Goal: Information Seeking & Learning: Check status

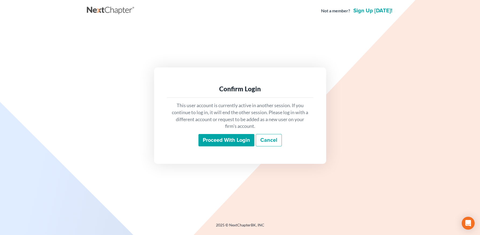
click at [231, 137] on input "Proceed with login" at bounding box center [226, 140] width 56 height 12
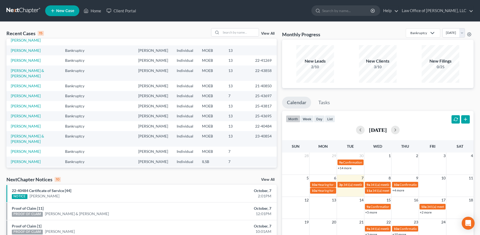
scroll to position [50, 0]
click at [24, 88] on link "Swanson, Eric" at bounding box center [26, 85] width 30 height 5
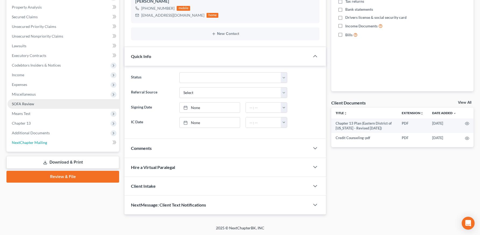
click at [33, 138] on link "NextChapter Mailing" at bounding box center [64, 143] width 112 height 10
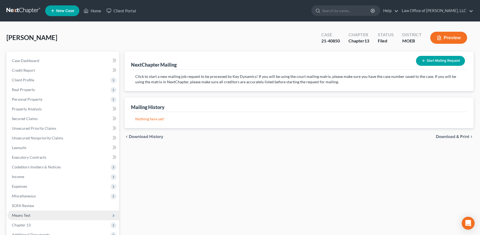
scroll to position [70, 0]
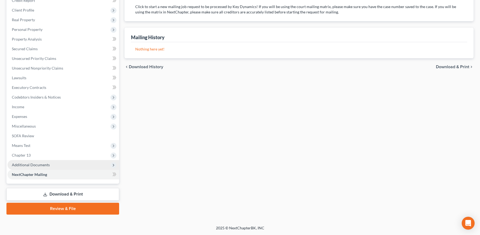
click at [37, 164] on span "Additional Documents" at bounding box center [31, 165] width 38 height 5
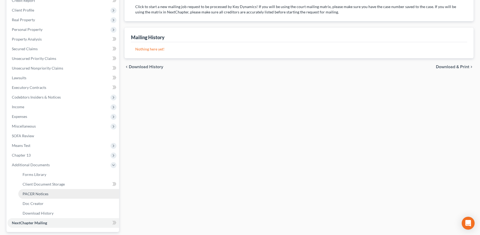
click at [39, 197] on link "PACER Notices" at bounding box center [68, 194] width 101 height 10
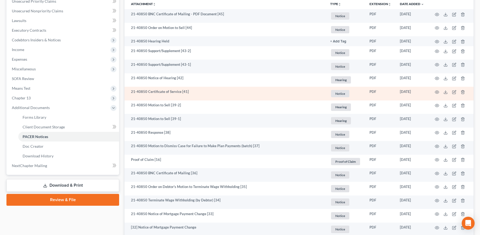
scroll to position [129, 0]
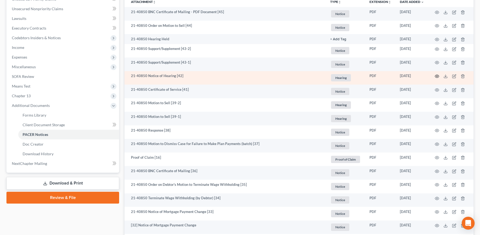
click at [436, 76] on icon "button" at bounding box center [437, 76] width 4 height 4
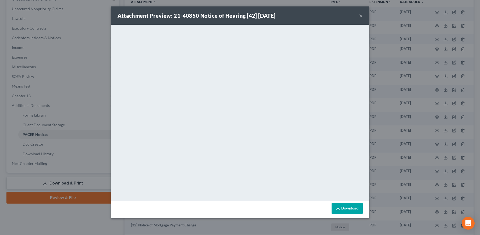
click at [362, 16] on button "×" at bounding box center [361, 15] width 4 height 6
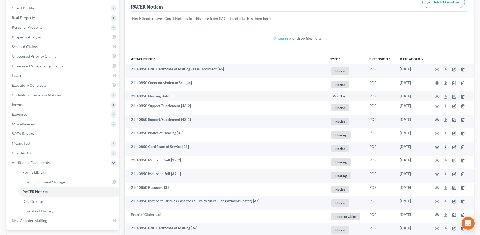
scroll to position [3, 0]
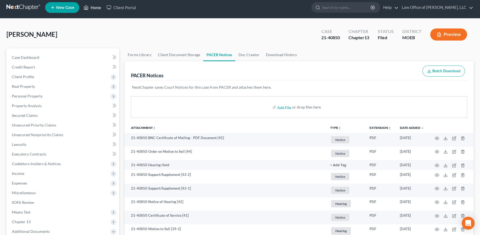
click at [93, 6] on link "Home" at bounding box center [92, 8] width 23 height 10
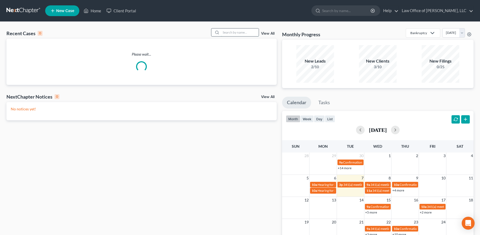
click at [235, 34] on input "search" at bounding box center [240, 33] width 38 height 8
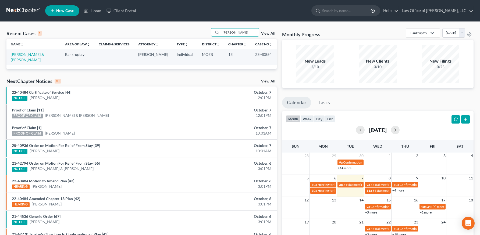
type input "vogelpohl"
click at [32, 57] on td "[PERSON_NAME] & [PERSON_NAME]" at bounding box center [33, 56] width 54 height 15
click at [32, 52] on link "[PERSON_NAME] & [PERSON_NAME]" at bounding box center [27, 57] width 33 height 10
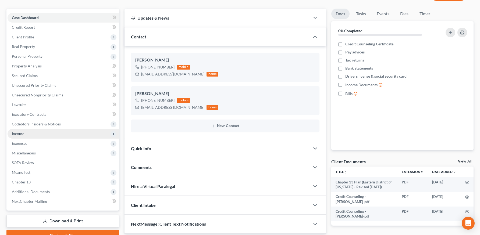
scroll to position [63, 0]
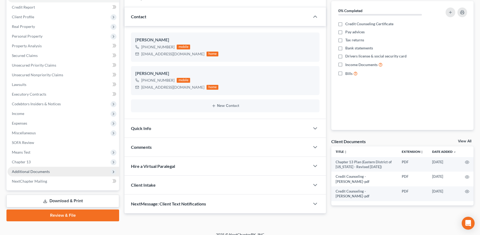
click at [37, 172] on span "Additional Documents" at bounding box center [31, 171] width 38 height 5
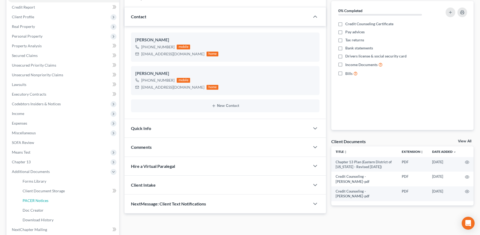
drag, startPoint x: 47, startPoint y: 198, endPoint x: 124, endPoint y: 187, distance: 78.2
click at [47, 198] on link "PACER Notices" at bounding box center [68, 201] width 101 height 10
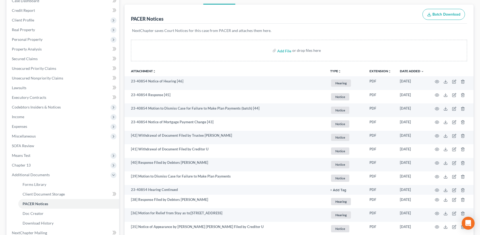
scroll to position [65, 0]
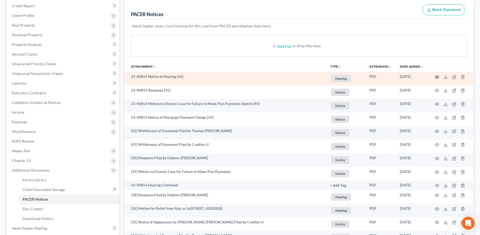
click at [438, 77] on icon "button" at bounding box center [437, 77] width 4 height 4
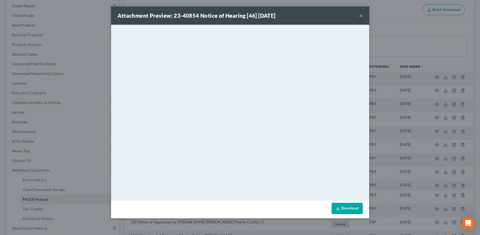
click at [361, 23] on div "Attachment Preview: 23-40854 Notice of Hearing [46] 09/02/2025 ×" at bounding box center [240, 15] width 258 height 18
click at [361, 15] on div "Attachment Preview: 23-40854 Notice of Hearing [46] 09/02/2025 ×" at bounding box center [240, 15] width 258 height 18
click at [361, 15] on button "×" at bounding box center [361, 15] width 4 height 6
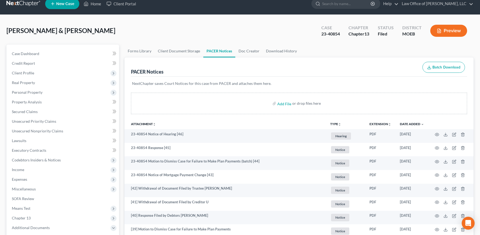
scroll to position [0, 0]
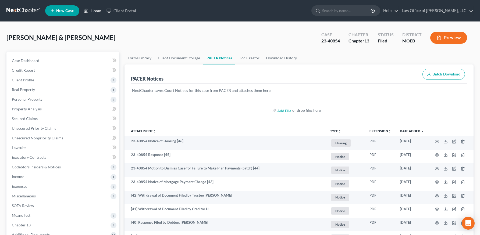
click at [97, 8] on link "Home" at bounding box center [92, 11] width 23 height 10
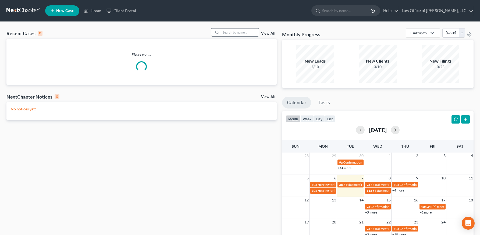
click at [232, 32] on input "search" at bounding box center [240, 33] width 38 height 8
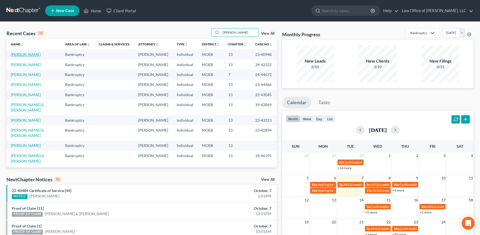
type input "thomas"
click at [26, 55] on link "[PERSON_NAME]" at bounding box center [26, 54] width 30 height 5
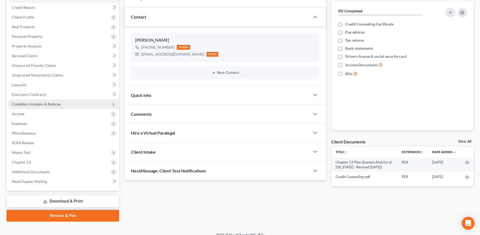
scroll to position [70, 0]
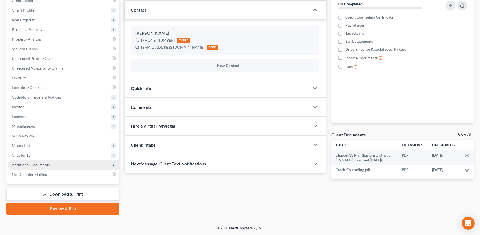
click at [38, 166] on span "Additional Documents" at bounding box center [31, 165] width 38 height 5
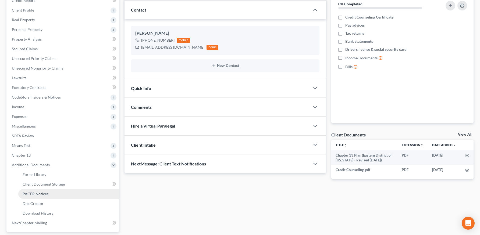
click at [46, 193] on span "PACER Notices" at bounding box center [36, 194] width 26 height 5
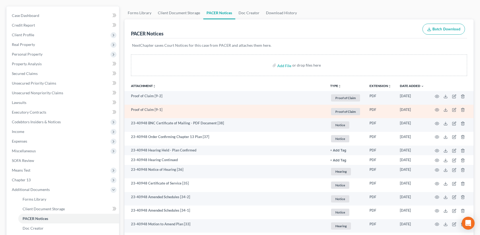
scroll to position [81, 0]
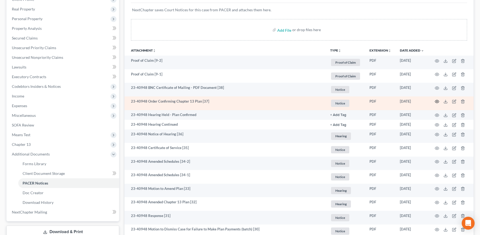
click at [437, 102] on icon "button" at bounding box center [437, 102] width 4 height 4
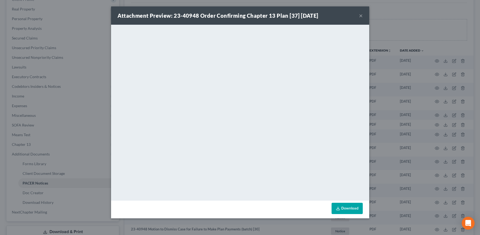
drag, startPoint x: 361, startPoint y: 14, endPoint x: 341, endPoint y: 29, distance: 24.8
click at [361, 15] on button "×" at bounding box center [361, 15] width 4 height 6
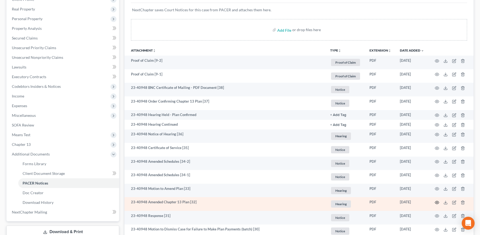
click at [438, 203] on icon "button" at bounding box center [437, 203] width 4 height 4
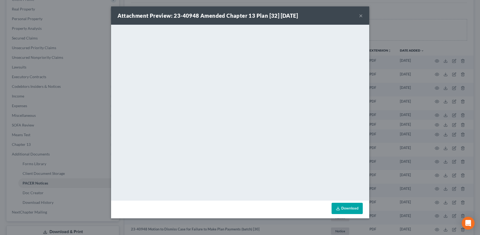
click at [360, 17] on button "×" at bounding box center [361, 15] width 4 height 6
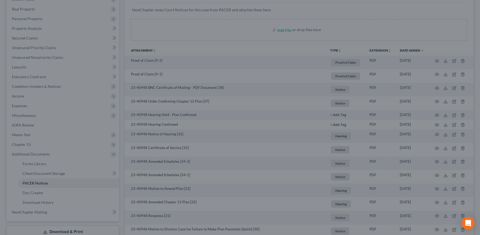
scroll to position [0, 0]
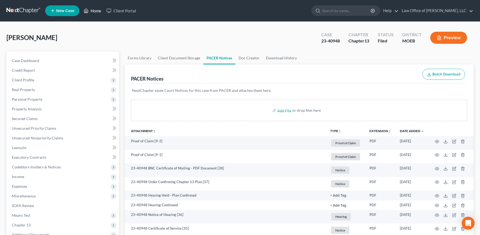
click at [94, 10] on link "Home" at bounding box center [92, 11] width 23 height 10
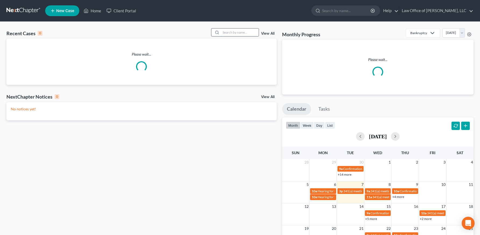
click at [227, 34] on input "search" at bounding box center [240, 33] width 38 height 8
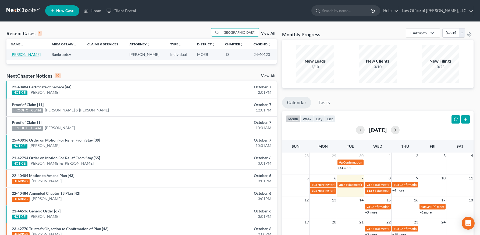
type input "metz"
click at [23, 52] on link "[PERSON_NAME]" at bounding box center [26, 54] width 30 height 5
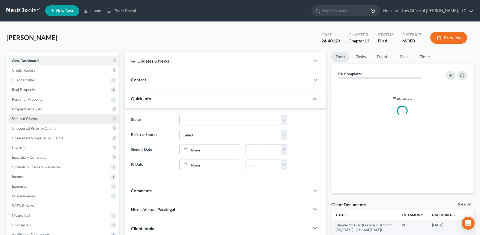
scroll to position [70, 0]
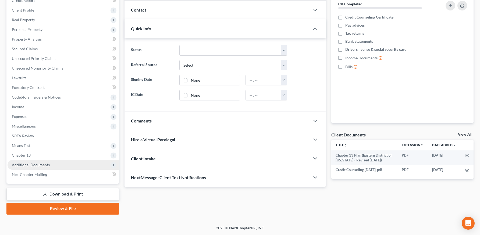
click at [34, 162] on span "Additional Documents" at bounding box center [64, 165] width 112 height 10
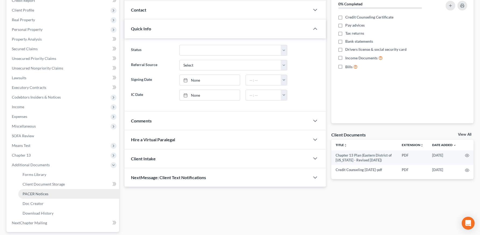
click at [37, 196] on span "PACER Notices" at bounding box center [36, 194] width 26 height 5
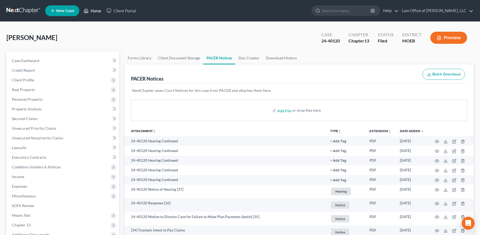
click at [93, 9] on link "Home" at bounding box center [92, 11] width 23 height 10
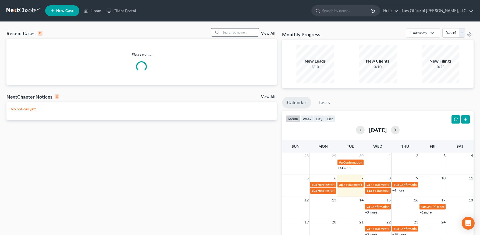
click at [238, 36] on input "search" at bounding box center [240, 33] width 38 height 8
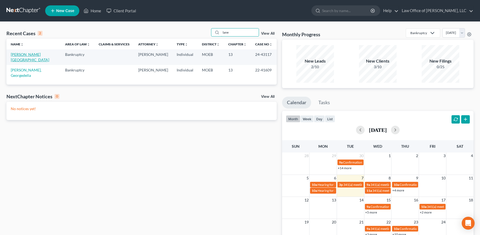
type input "lane"
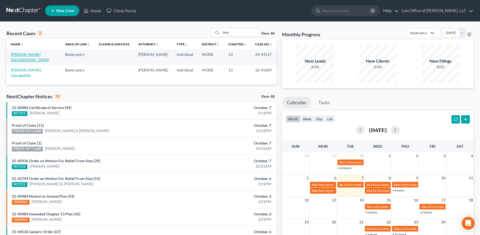
click at [24, 54] on link "[PERSON_NAME][GEOGRAPHIC_DATA]" at bounding box center [30, 57] width 38 height 10
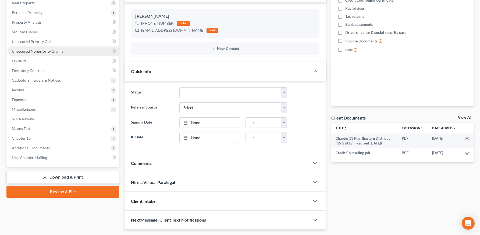
scroll to position [102, 0]
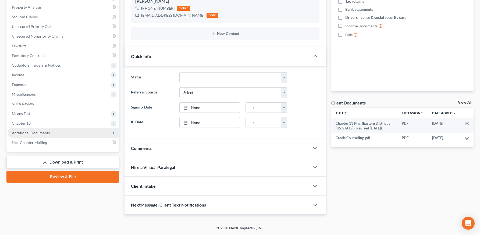
click at [35, 131] on span "Additional Documents" at bounding box center [31, 133] width 38 height 5
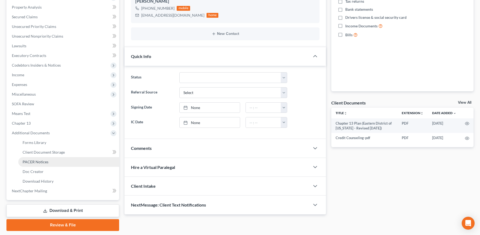
click at [44, 163] on span "PACER Notices" at bounding box center [36, 162] width 26 height 5
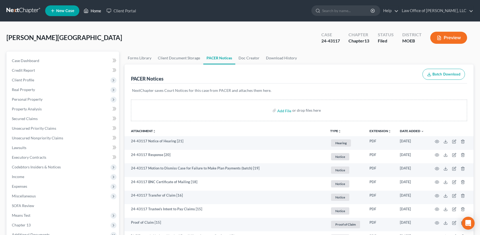
click at [93, 10] on link "Home" at bounding box center [92, 11] width 23 height 10
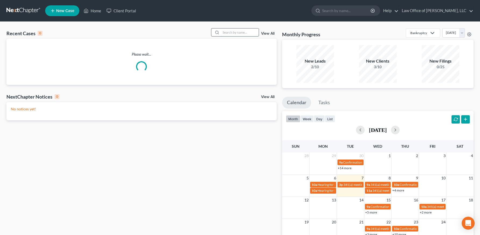
click at [250, 33] on input "search" at bounding box center [240, 33] width 38 height 8
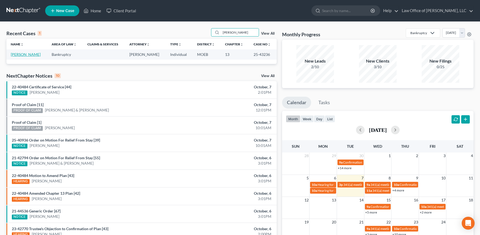
type input "wade"
click at [23, 55] on link "[PERSON_NAME]" at bounding box center [26, 54] width 30 height 5
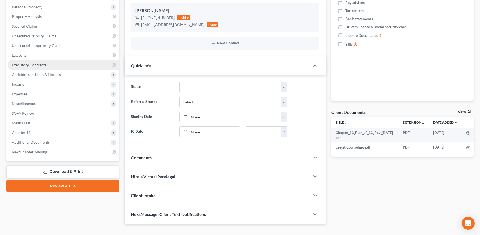
scroll to position [102, 0]
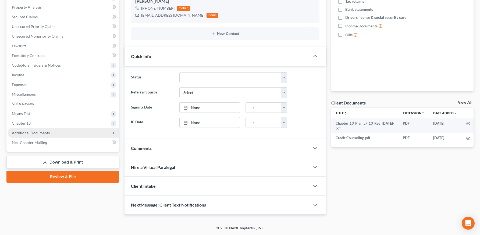
click at [30, 137] on span "Additional Documents" at bounding box center [64, 133] width 112 height 10
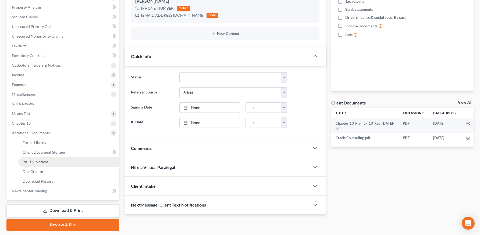
click at [37, 164] on span "PACER Notices" at bounding box center [36, 162] width 26 height 5
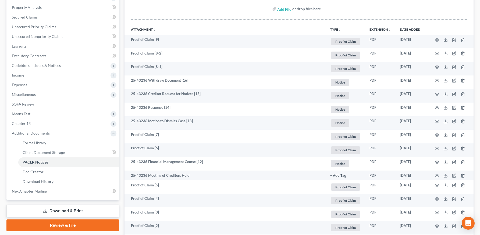
scroll to position [100, 0]
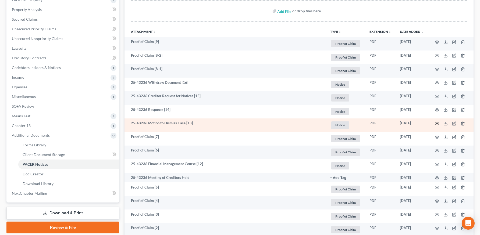
click at [435, 124] on icon "button" at bounding box center [437, 124] width 4 height 4
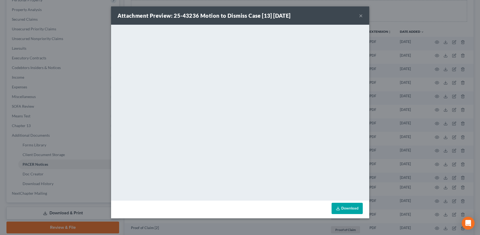
click at [363, 14] on button "×" at bounding box center [361, 15] width 4 height 6
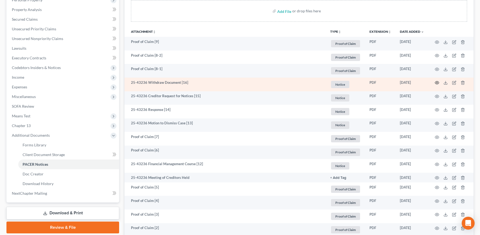
click at [439, 82] on icon "button" at bounding box center [437, 83] width 4 height 4
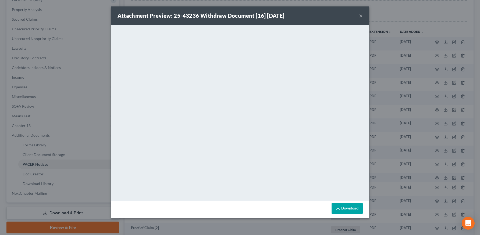
click at [361, 16] on button "×" at bounding box center [361, 15] width 4 height 6
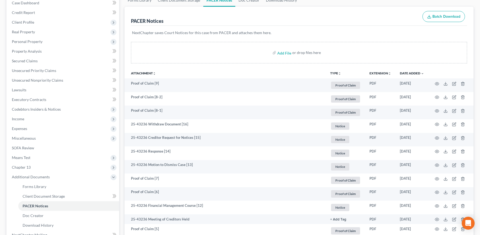
scroll to position [0, 0]
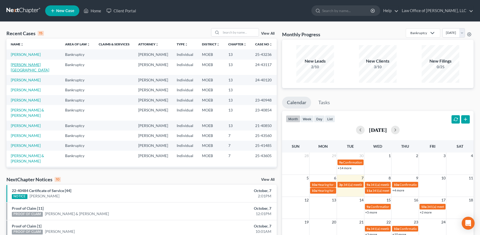
click at [27, 71] on link "[PERSON_NAME][GEOGRAPHIC_DATA]" at bounding box center [30, 67] width 38 height 10
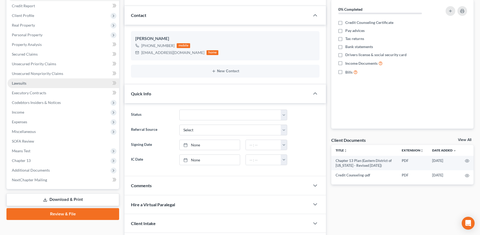
scroll to position [102, 0]
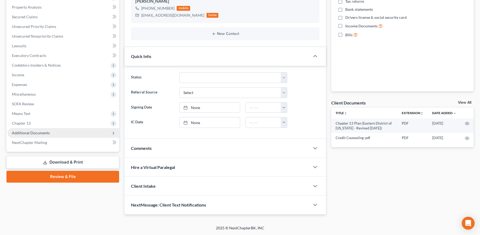
click at [34, 134] on span "Additional Documents" at bounding box center [31, 133] width 38 height 5
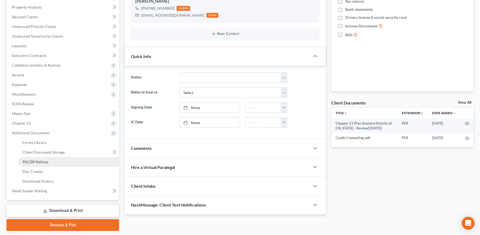
click at [40, 162] on span "PACER Notices" at bounding box center [36, 162] width 26 height 5
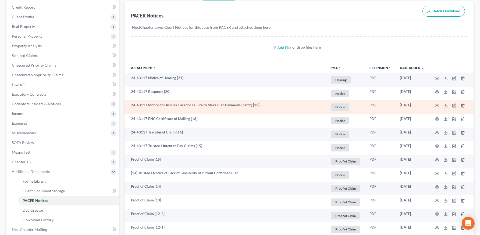
scroll to position [64, 0]
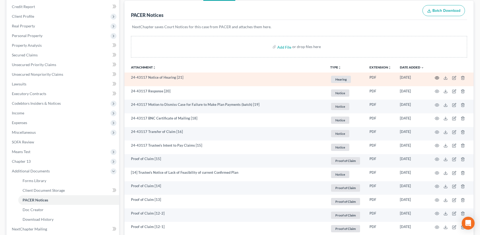
click at [436, 76] on icon "button" at bounding box center [437, 78] width 4 height 4
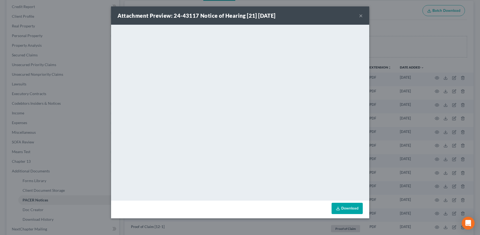
click at [361, 15] on button "×" at bounding box center [361, 15] width 4 height 6
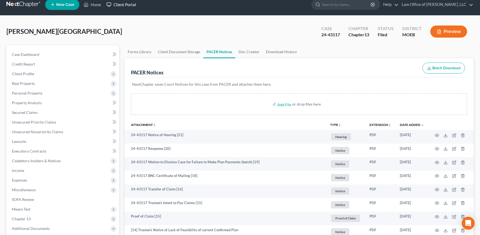
scroll to position [0, 0]
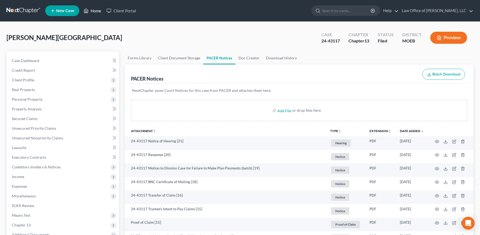
click at [91, 10] on link "Home" at bounding box center [92, 11] width 23 height 10
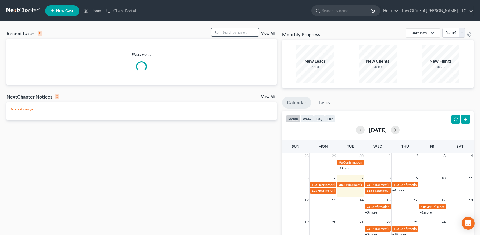
click at [250, 34] on input "search" at bounding box center [240, 33] width 38 height 8
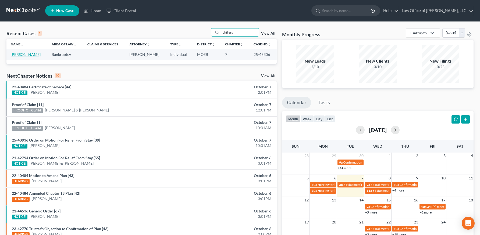
type input "chillers"
click at [30, 54] on link "[PERSON_NAME]" at bounding box center [26, 54] width 30 height 5
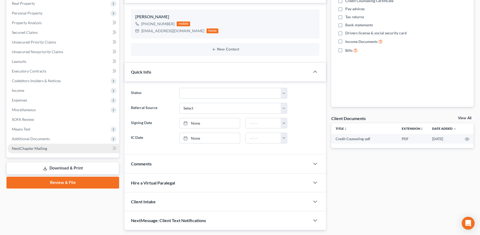
scroll to position [102, 0]
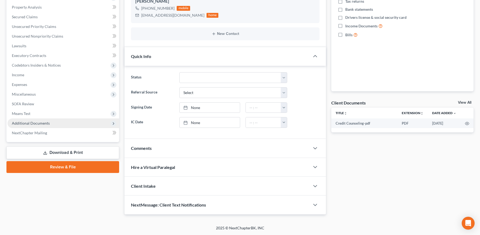
click at [41, 124] on span "Additional Documents" at bounding box center [31, 123] width 38 height 5
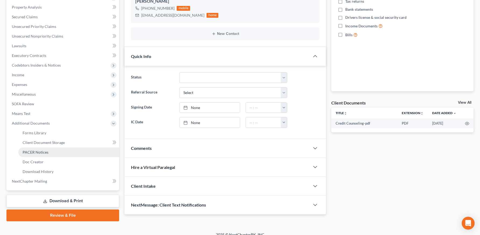
click at [38, 152] on span "PACER Notices" at bounding box center [36, 152] width 26 height 5
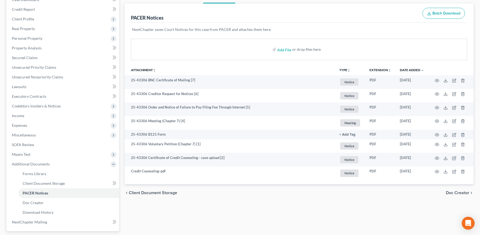
scroll to position [61, 0]
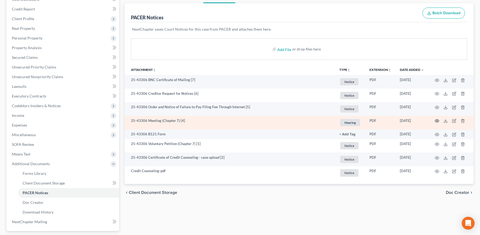
click at [436, 120] on icon "button" at bounding box center [437, 121] width 4 height 3
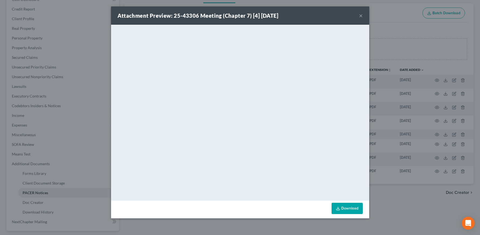
drag, startPoint x: 361, startPoint y: 15, endPoint x: 361, endPoint y: 18, distance: 3.5
click at [361, 15] on button "×" at bounding box center [361, 15] width 4 height 6
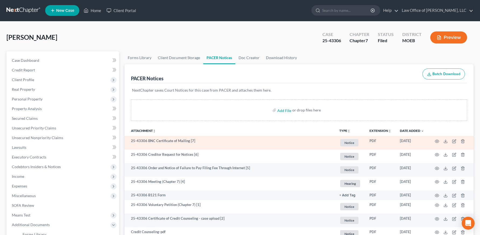
scroll to position [0, 0]
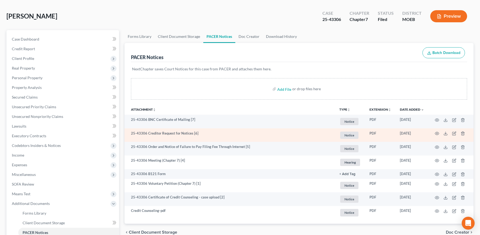
scroll to position [21, 0]
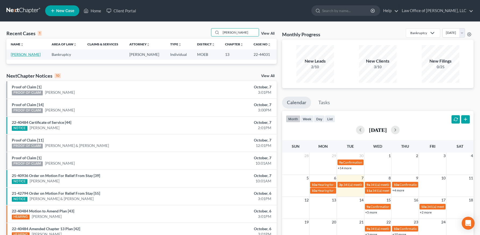
type input "[PERSON_NAME]"
click at [21, 54] on link "[PERSON_NAME]" at bounding box center [26, 54] width 30 height 5
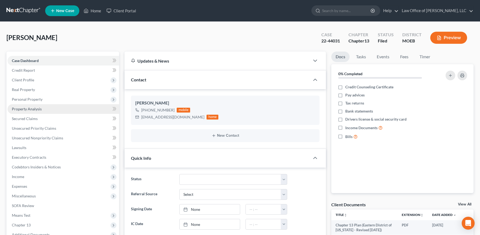
scroll to position [102, 0]
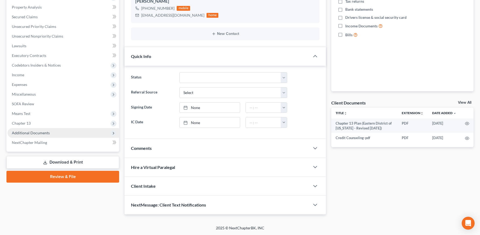
click at [36, 132] on span "Additional Documents" at bounding box center [31, 133] width 38 height 5
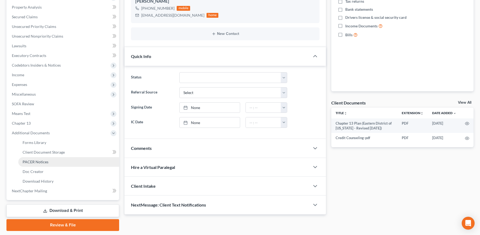
drag, startPoint x: 51, startPoint y: 162, endPoint x: 59, endPoint y: 162, distance: 7.5
click at [51, 162] on link "PACER Notices" at bounding box center [68, 162] width 101 height 10
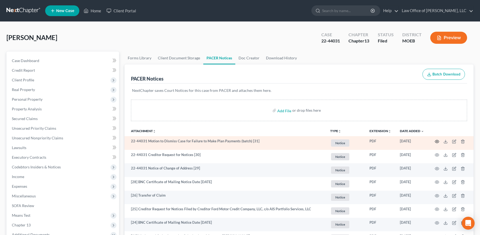
click at [438, 141] on icon "button" at bounding box center [437, 142] width 4 height 4
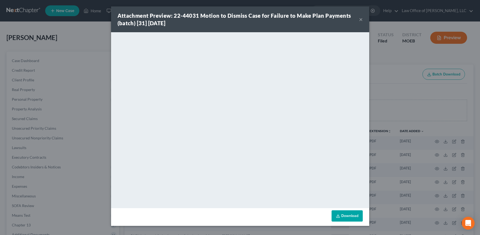
drag, startPoint x: 359, startPoint y: 18, endPoint x: 260, endPoint y: 24, distance: 98.9
click at [359, 18] on button "×" at bounding box center [361, 19] width 4 height 6
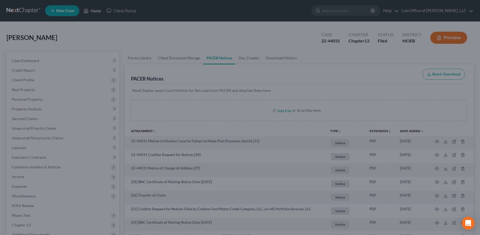
click at [91, 11] on link "Home" at bounding box center [92, 11] width 23 height 10
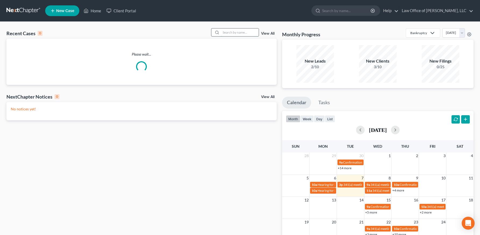
click at [246, 33] on input "search" at bounding box center [240, 33] width 38 height 8
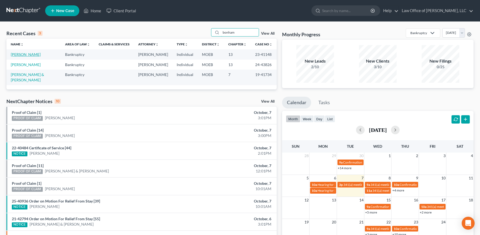
type input "bonham"
click at [32, 53] on link "[PERSON_NAME]" at bounding box center [26, 54] width 30 height 5
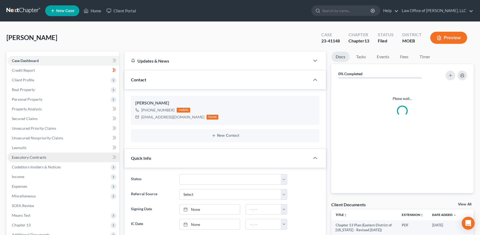
scroll to position [102, 0]
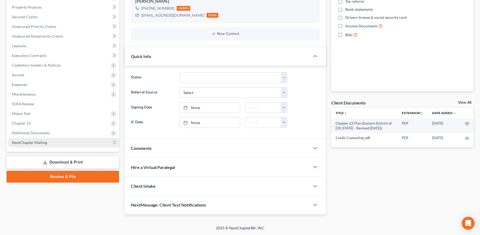
click at [37, 133] on span "Additional Documents" at bounding box center [31, 133] width 38 height 5
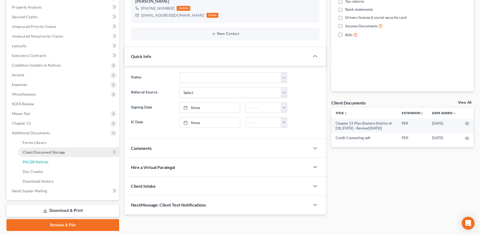
drag, startPoint x: 42, startPoint y: 164, endPoint x: 69, endPoint y: 157, distance: 27.8
click at [42, 164] on span "PACER Notices" at bounding box center [36, 162] width 26 height 5
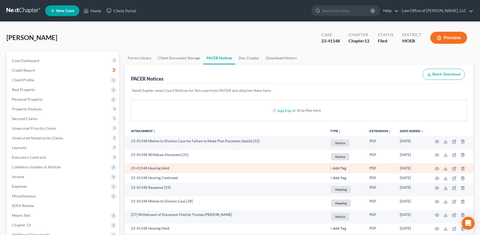
scroll to position [30, 0]
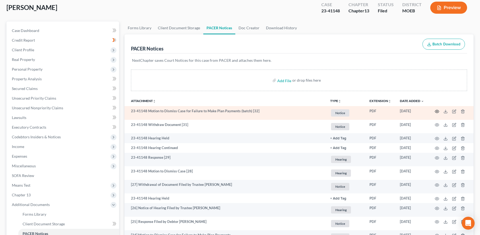
click at [436, 111] on icon "button" at bounding box center [437, 111] width 4 height 4
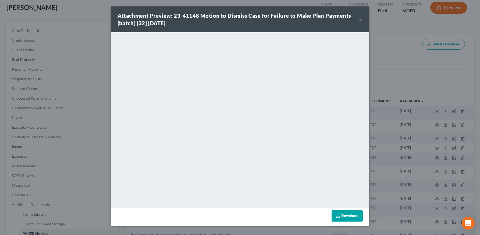
drag, startPoint x: 361, startPoint y: 19, endPoint x: 394, endPoint y: 2, distance: 37.4
click at [360, 19] on button "×" at bounding box center [361, 19] width 4 height 6
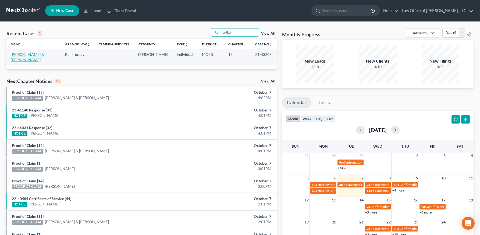
type input "antko"
click at [29, 54] on link "[PERSON_NAME] & [PERSON_NAME]" at bounding box center [27, 57] width 33 height 10
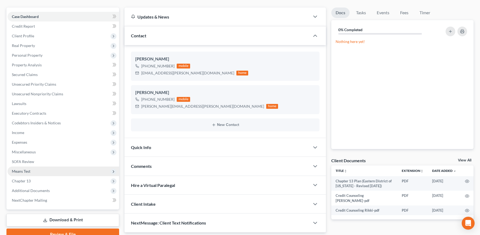
scroll to position [70, 0]
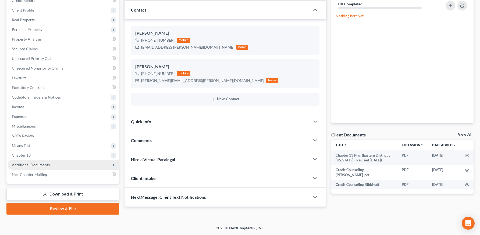
click at [34, 165] on span "Additional Documents" at bounding box center [31, 165] width 38 height 5
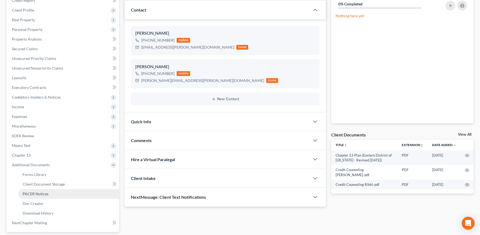
click at [46, 194] on span "PACER Notices" at bounding box center [36, 194] width 26 height 5
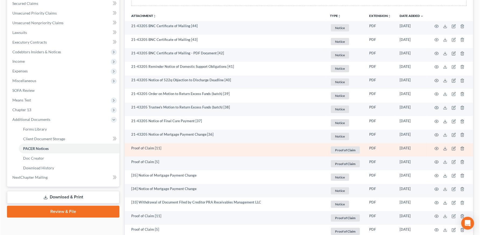
scroll to position [115, 0]
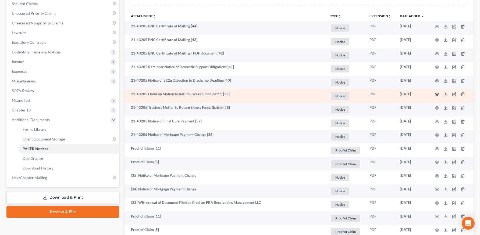
click at [437, 94] on icon "button" at bounding box center [437, 94] width 4 height 4
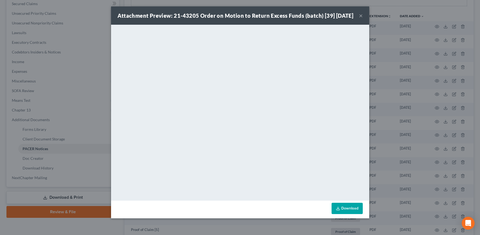
click at [361, 17] on button "×" at bounding box center [361, 15] width 4 height 6
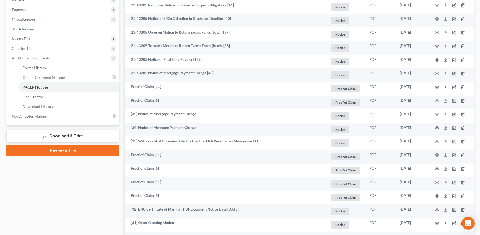
scroll to position [0, 0]
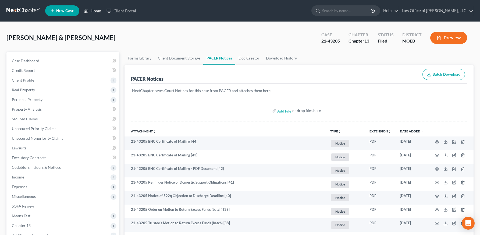
click at [94, 10] on link "Home" at bounding box center [92, 11] width 23 height 10
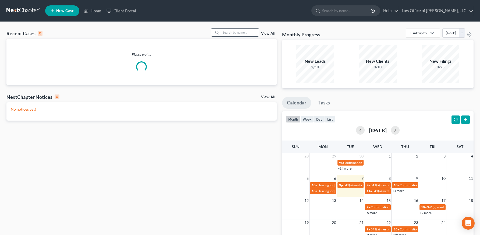
click at [239, 34] on input "search" at bounding box center [240, 33] width 38 height 8
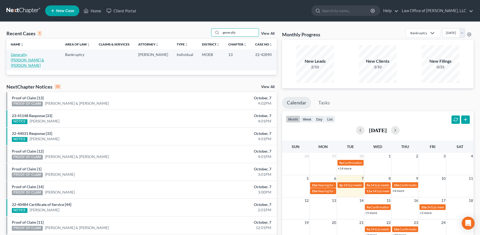
type input "generally"
click at [31, 53] on link "Generally, [PERSON_NAME] & [PERSON_NAME]" at bounding box center [27, 59] width 33 height 15
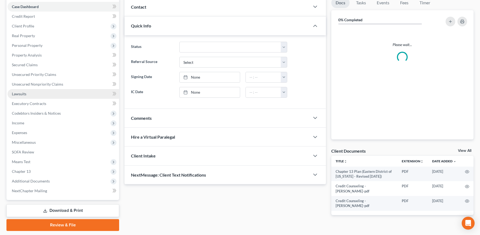
scroll to position [70, 0]
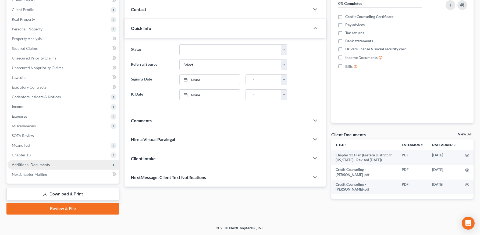
click at [37, 163] on span "Additional Documents" at bounding box center [31, 164] width 38 height 5
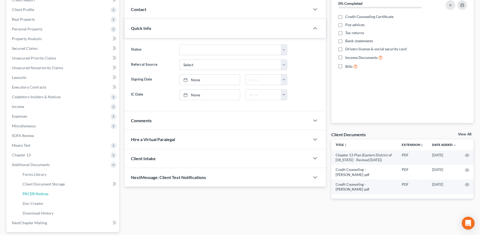
drag, startPoint x: 48, startPoint y: 197, endPoint x: 182, endPoint y: 184, distance: 134.3
click at [48, 197] on link "PACER Notices" at bounding box center [68, 194] width 101 height 10
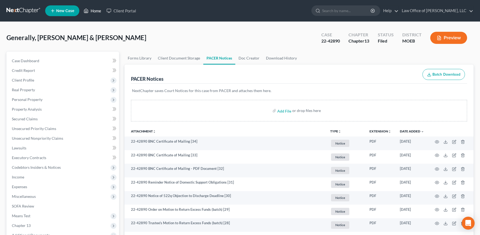
click at [90, 10] on link "Home" at bounding box center [92, 11] width 23 height 10
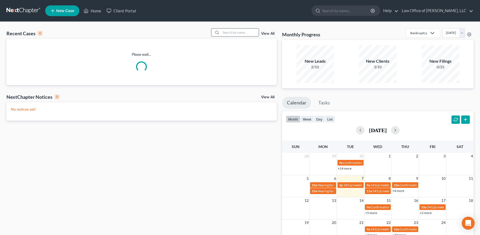
click at [225, 31] on input "search" at bounding box center [240, 33] width 38 height 8
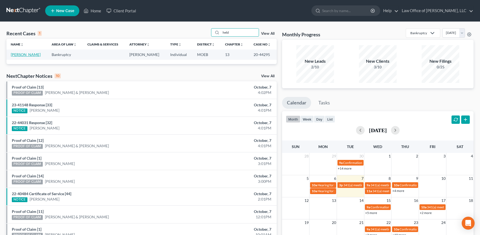
type input "held"
click at [16, 54] on link "[PERSON_NAME]" at bounding box center [26, 54] width 30 height 5
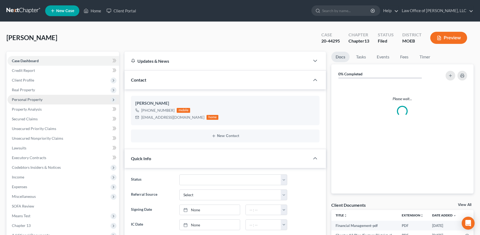
scroll to position [102, 0]
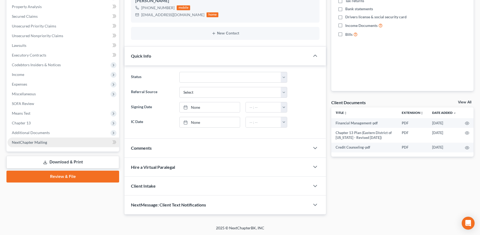
drag, startPoint x: 42, startPoint y: 135, endPoint x: 42, endPoint y: 138, distance: 3.5
click at [42, 135] on span "Additional Documents" at bounding box center [64, 133] width 112 height 10
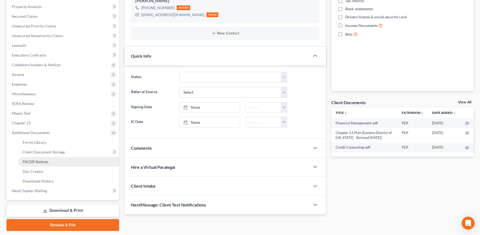
click at [40, 158] on link "PACER Notices" at bounding box center [68, 162] width 101 height 10
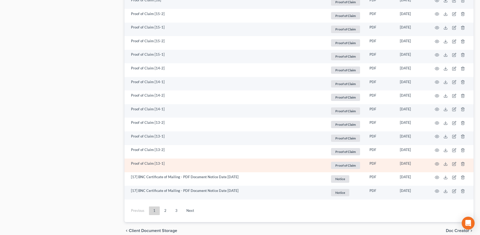
scroll to position [931, 0]
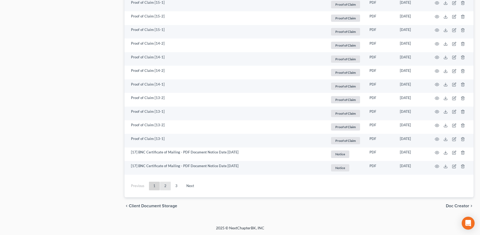
click at [166, 183] on link "2" at bounding box center [165, 186] width 11 height 9
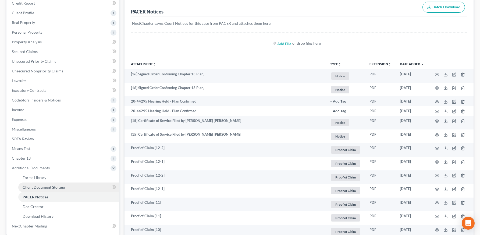
scroll to position [0, 0]
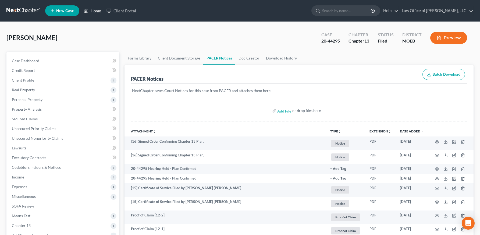
click at [92, 14] on link "Home" at bounding box center [92, 11] width 23 height 10
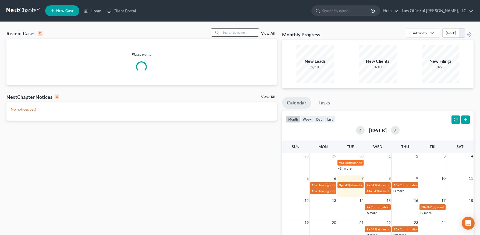
click at [235, 33] on input "search" at bounding box center [240, 33] width 38 height 8
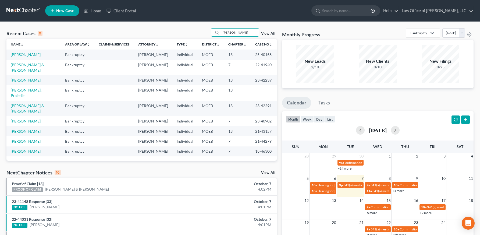
type input "[PERSON_NAME]"
click at [27, 54] on link "[PERSON_NAME]" at bounding box center [26, 54] width 30 height 5
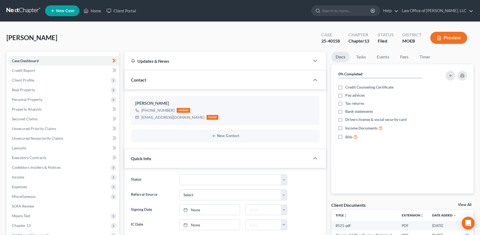
scroll to position [102, 0]
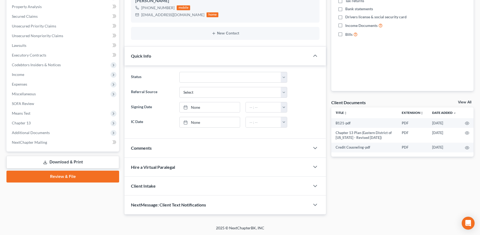
drag, startPoint x: 35, startPoint y: 132, endPoint x: 31, endPoint y: 165, distance: 32.6
click at [35, 132] on span "Additional Documents" at bounding box center [31, 132] width 38 height 5
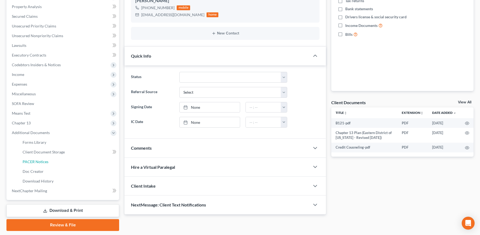
drag, startPoint x: 44, startPoint y: 160, endPoint x: 151, endPoint y: 152, distance: 107.0
click at [44, 160] on span "PACER Notices" at bounding box center [36, 161] width 26 height 5
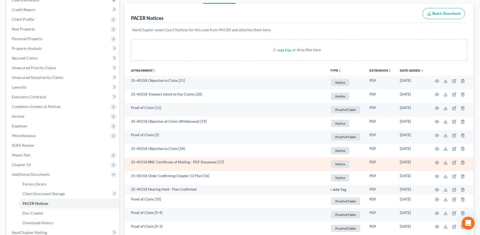
scroll to position [74, 0]
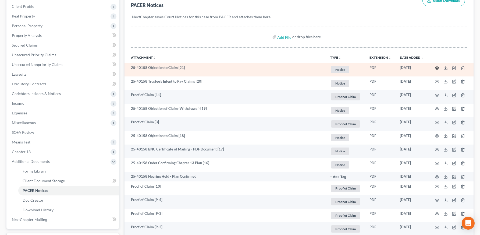
drag, startPoint x: 438, startPoint y: 65, endPoint x: 437, endPoint y: 68, distance: 2.8
click at [438, 65] on td at bounding box center [450, 70] width 45 height 14
click at [437, 68] on icon "button" at bounding box center [437, 68] width 4 height 4
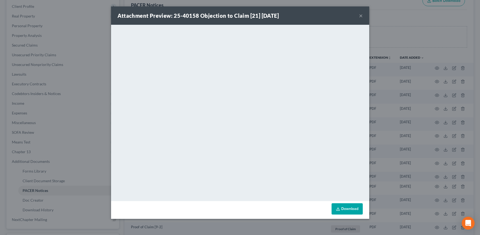
click at [361, 14] on button "×" at bounding box center [361, 15] width 4 height 6
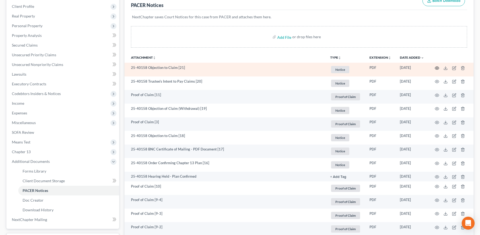
click at [436, 67] on icon "button" at bounding box center [437, 68] width 4 height 4
